Goal: Task Accomplishment & Management: Complete application form

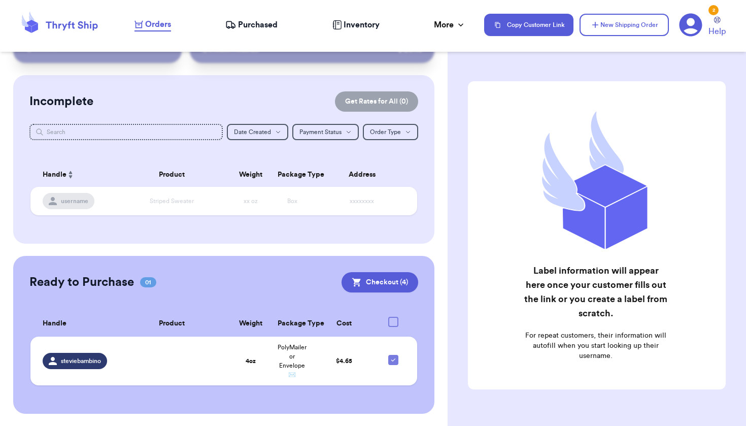
scroll to position [53, 0]
click at [608, 27] on button "New Shipping Order" at bounding box center [623, 25] width 89 height 22
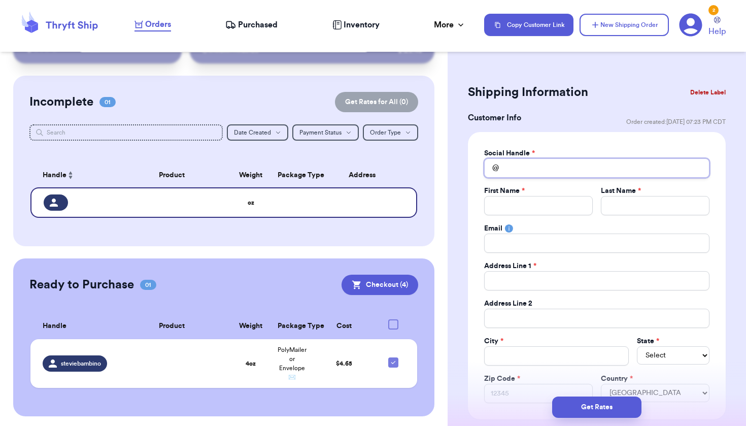
click at [532, 159] on input "Total Amount Paid" at bounding box center [596, 167] width 225 height 19
type input "s"
type input "sa"
type input "sab"
type input "sabe"
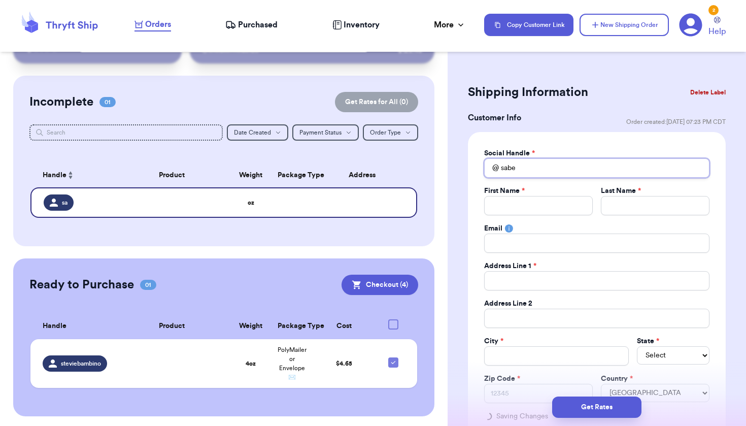
type input "saber"
type input "sabero"
type input "saberon"
type input "saberone"
type input "saberone0"
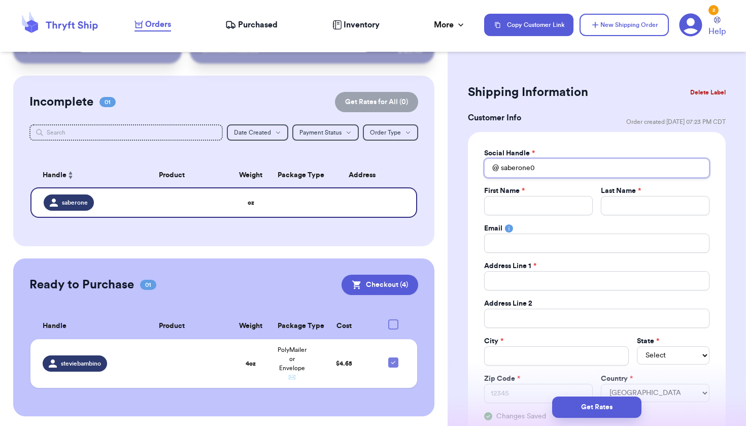
type input "saberone00"
type input "saberone000"
type input "E"
type input "Er"
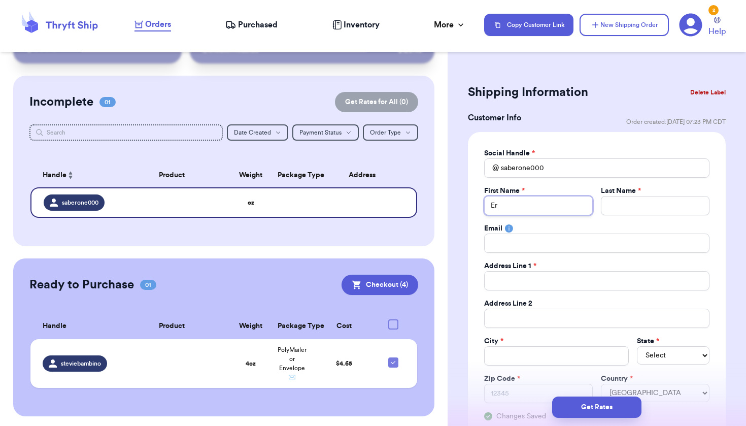
type input "[PERSON_NAME]"
type input "s"
type input "st"
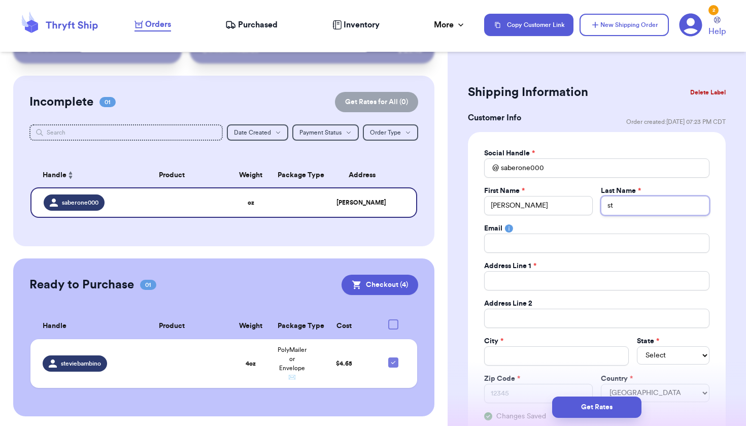
type input "s"
type input "S"
type input "St"
type input "St."
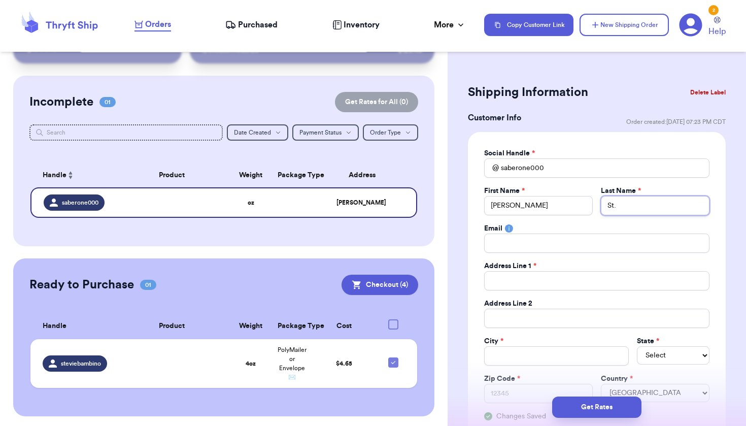
type input "St. C"
type input "St. Cl"
type input "St. Cla"
type input "St. Clai"
type input "St. Clair"
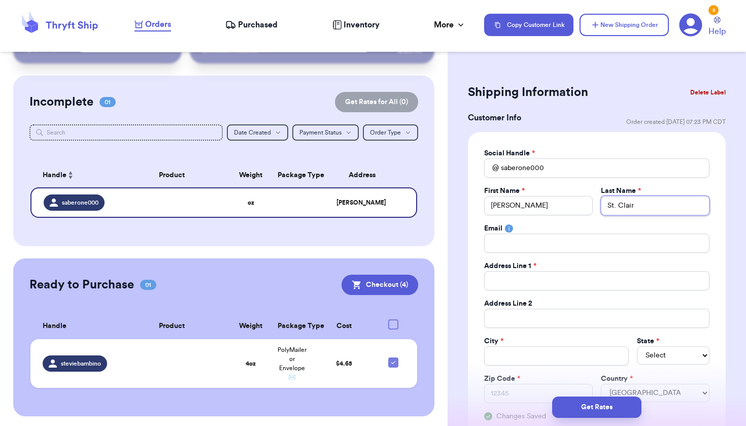
type input "St. Clair"
type input "1"
type input "12"
type input "120"
type input "1206"
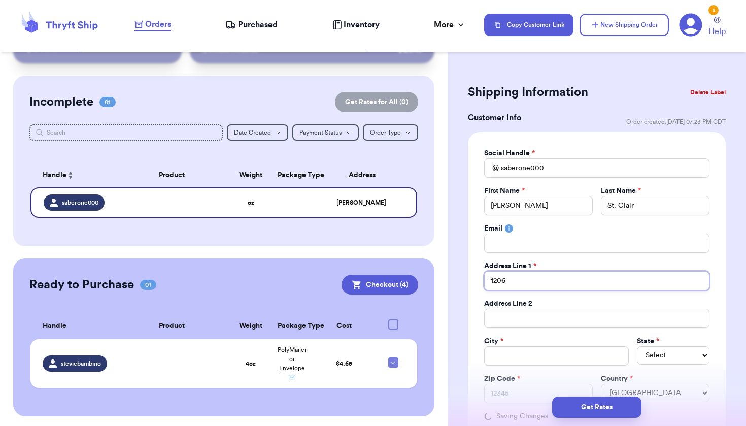
type input "1206"
type input "1206 C"
type input "1206 Co"
type input "1206 Cot"
type input "1206 Cott"
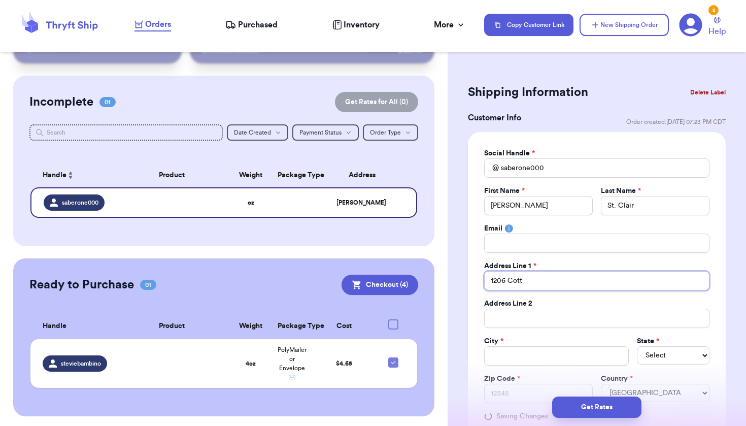
type input "1206 Cotta"
type input "1206 Cottag"
type input "1206 Cottage"
type input "1206 Cottage S"
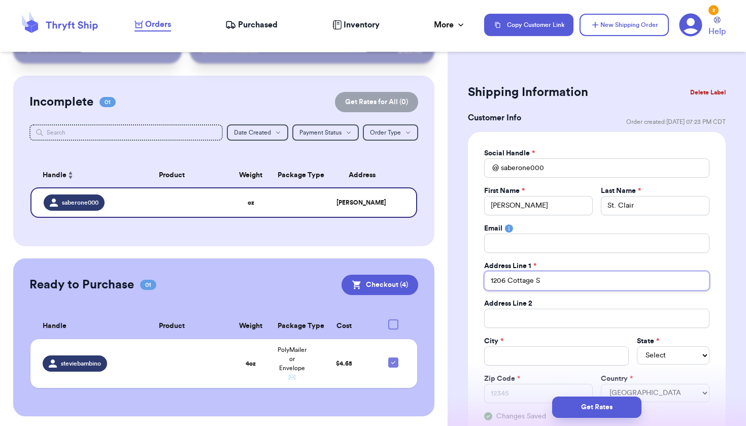
type input "[STREET_ADDRESS]"
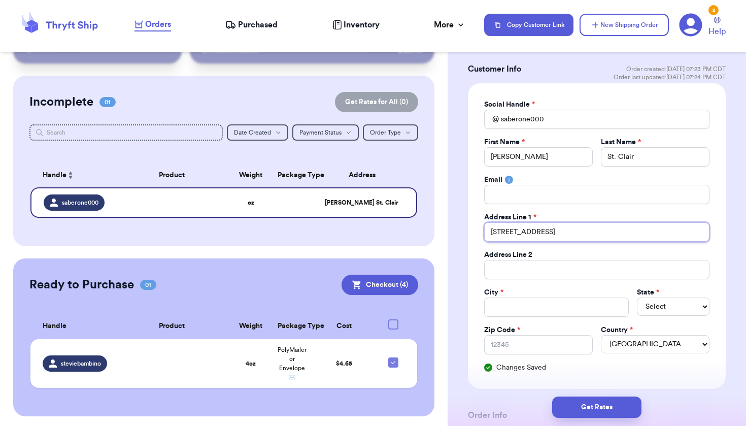
scroll to position [70, 0]
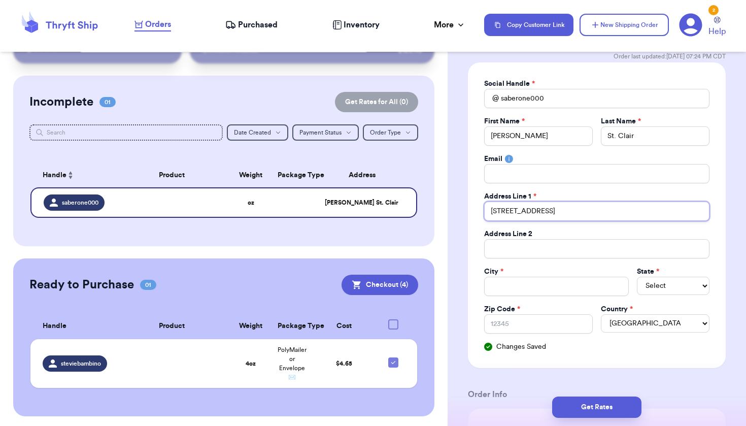
type input "[STREET_ADDRESS]"
select select "WA"
type input "9"
type input "98"
type input "988"
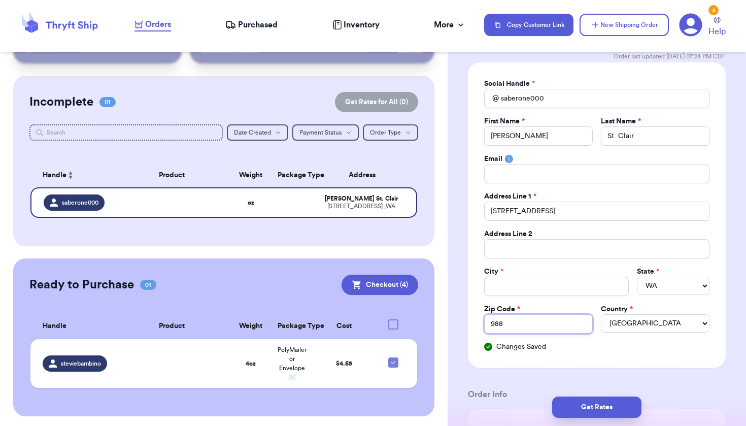
type input "9882"
type input "98823"
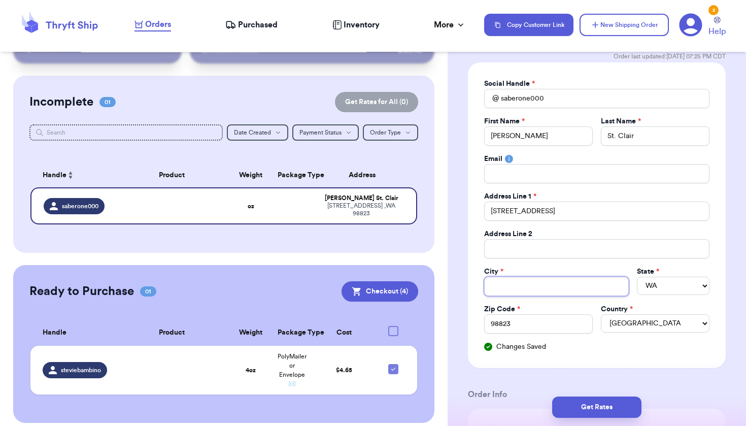
type input "S"
type input "S."
type input "S.E"
type input "S.E."
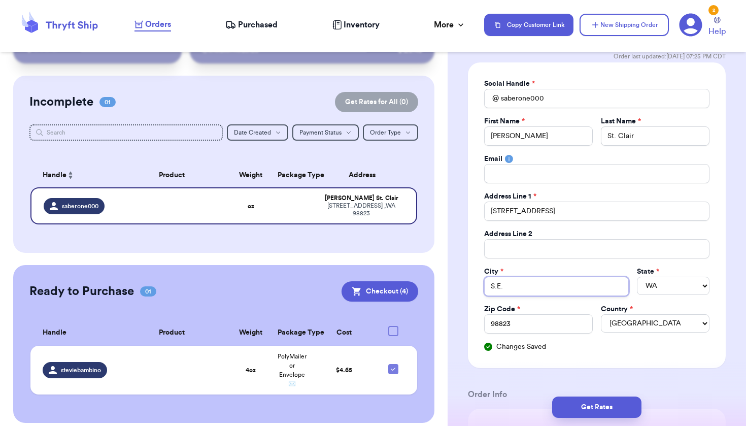
type input "S.E. E"
type input "S.E. Ep"
type input "S.E. Eph"
type input "[PERSON_NAME]"
type input "[PERSON_NAME][GEOGRAPHIC_DATA]"
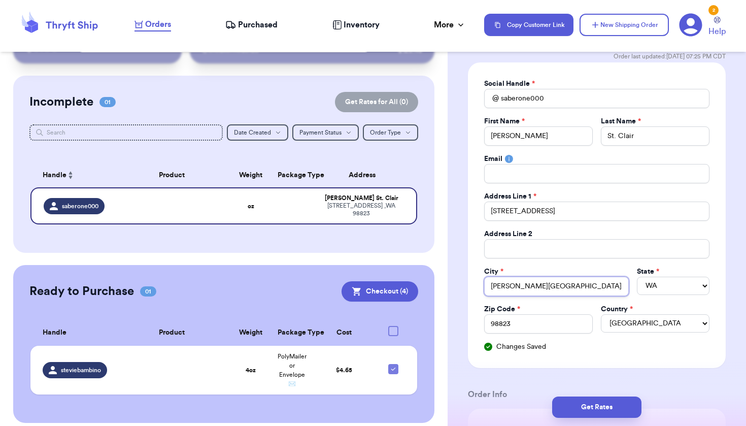
type input "[PERSON_NAME]"
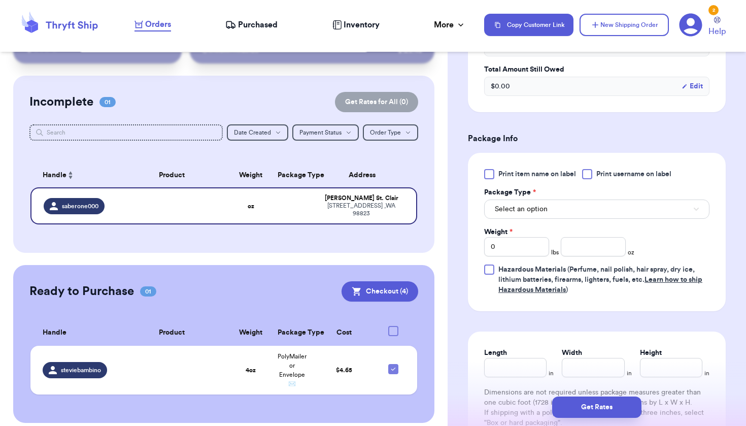
scroll to position [541, 0]
type input "[PERSON_NAME]"
click at [621, 205] on button "Select an option" at bounding box center [596, 207] width 225 height 19
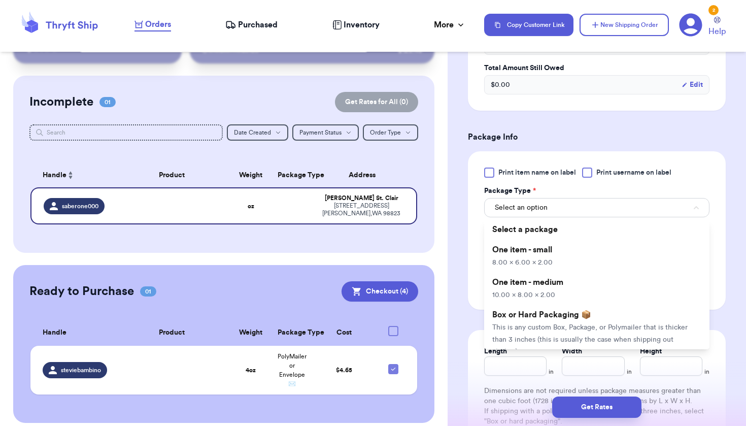
click at [621, 204] on button "Select an option" at bounding box center [596, 207] width 225 height 19
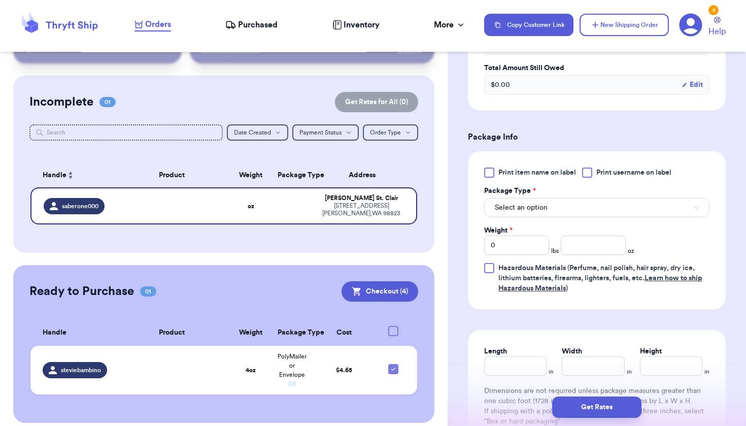
click at [626, 199] on button "Select an option" at bounding box center [596, 207] width 225 height 19
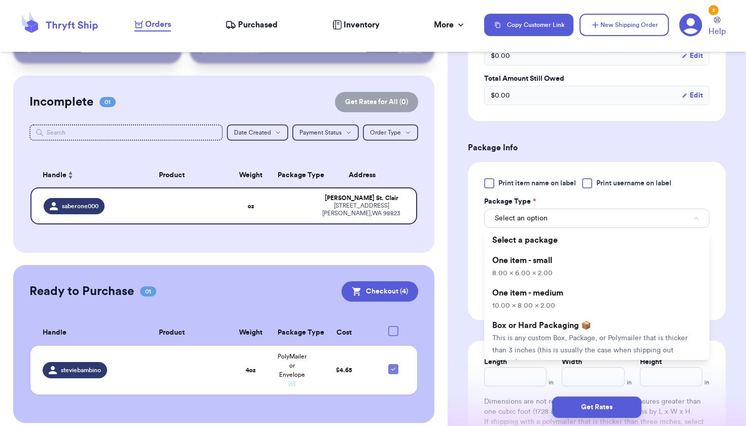
scroll to position [490, 0]
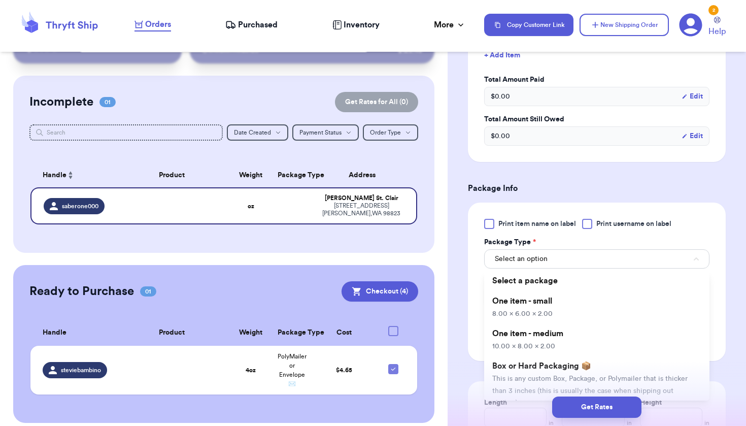
click at [579, 205] on div "Print item name on label Print username on label Package Type * Select an optio…" at bounding box center [597, 281] width 258 height 158
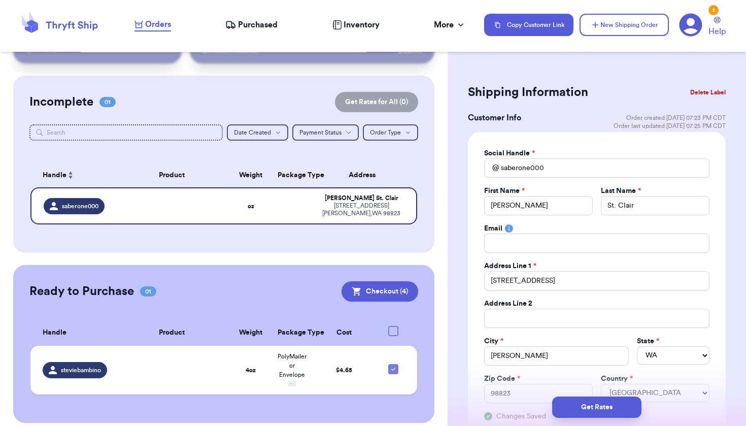
scroll to position [0, 0]
click at [712, 92] on button "Delete Label" at bounding box center [708, 92] width 44 height 22
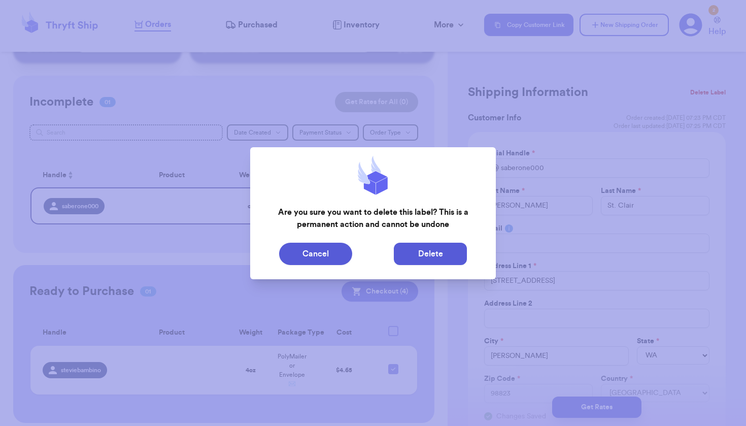
click at [418, 257] on button "Delete" at bounding box center [430, 254] width 73 height 22
